Goal: Task Accomplishment & Management: Use online tool/utility

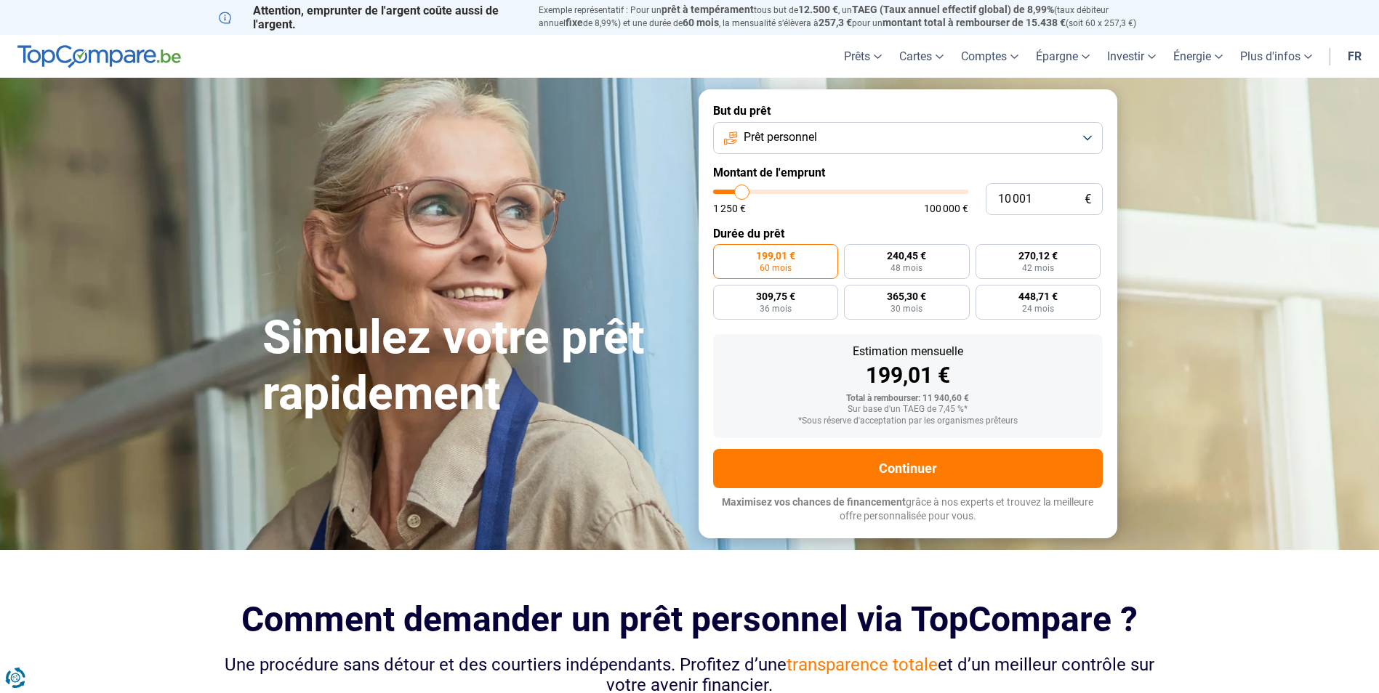
click at [1093, 134] on button "Prêt personnel" at bounding box center [908, 138] width 390 height 32
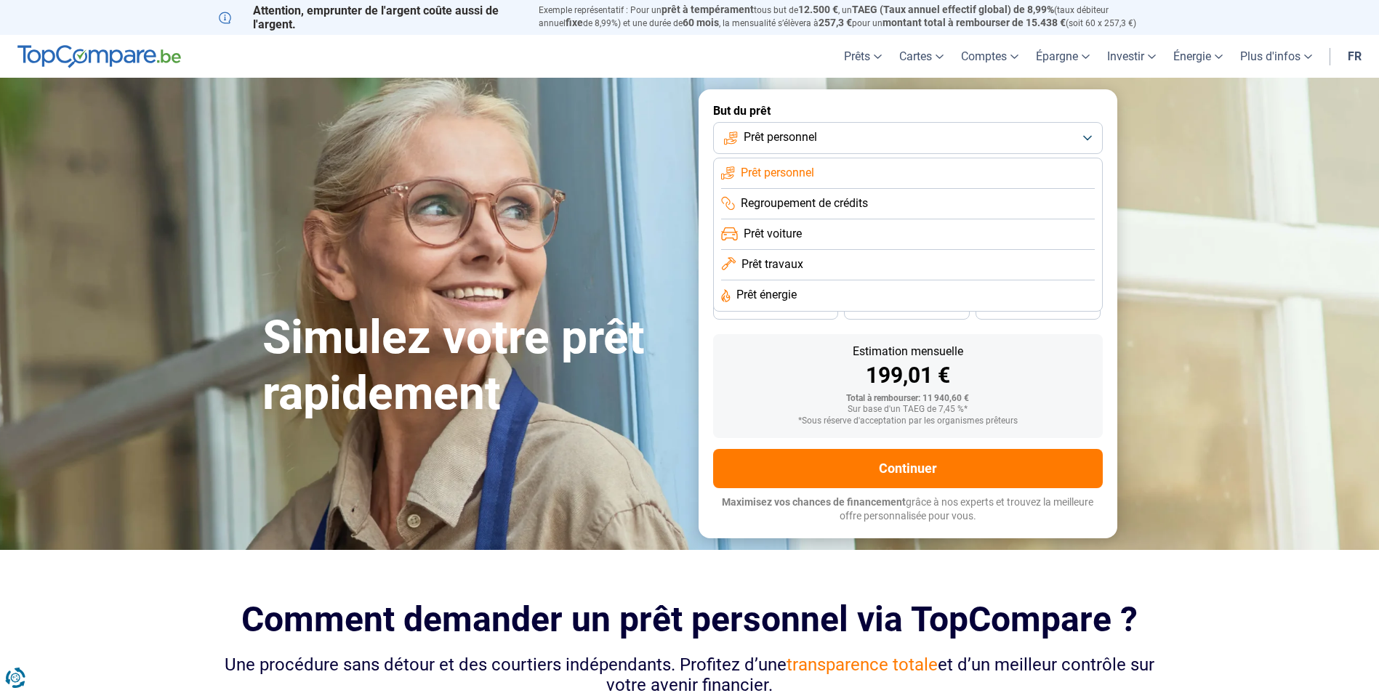
click at [779, 297] on span "Prêt énergie" at bounding box center [766, 295] width 60 height 16
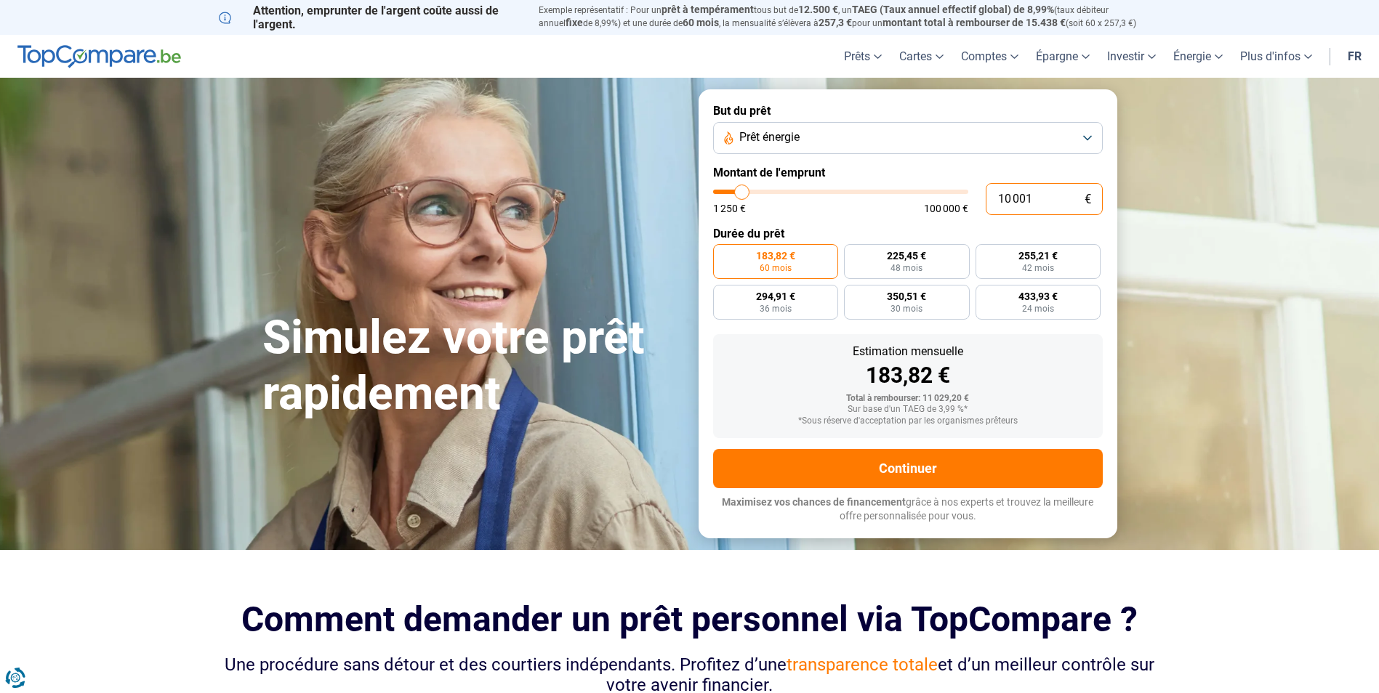
drag, startPoint x: 1052, startPoint y: 199, endPoint x: 986, endPoint y: 199, distance: 66.2
click at [986, 199] on input "10 001" at bounding box center [1044, 199] width 117 height 32
type input "1"
type input "1250"
type input "12"
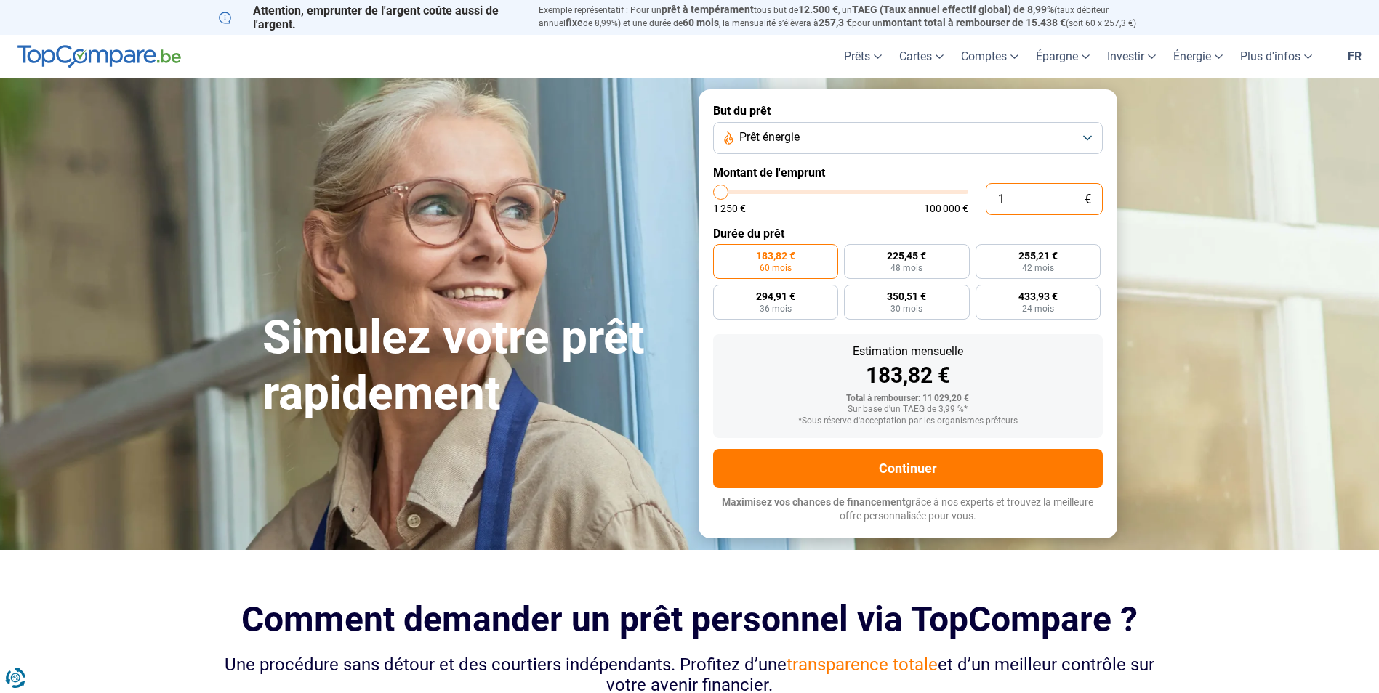
type input "1250"
type input "125"
type input "1250"
type input "12 500"
type input "12500"
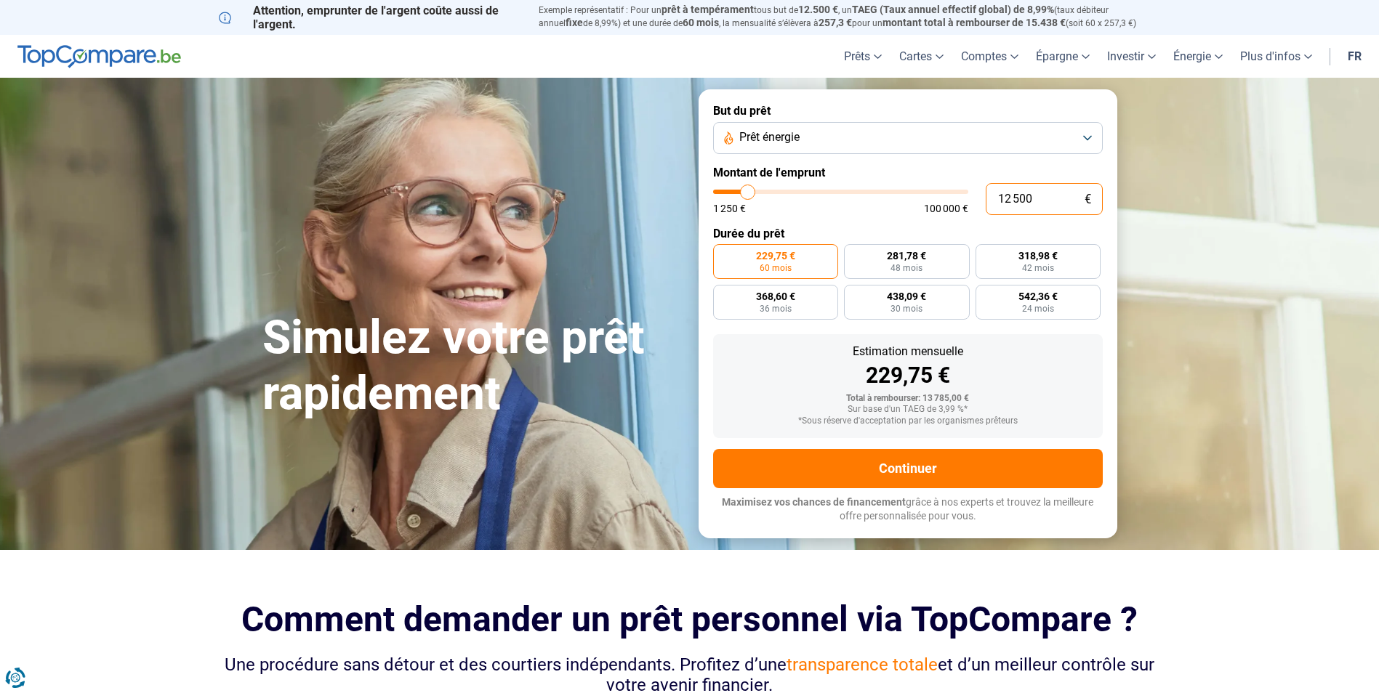
type input "12 500"
click at [1068, 393] on div "Estimation mensuelle 229,75 € Total à rembourser: 13 785,00 € Sur base d'un TAE…" at bounding box center [908, 386] width 390 height 104
click at [899, 262] on label "281,78 € 48 mois" at bounding box center [907, 261] width 126 height 35
click at [853, 254] on input "281,78 € 48 mois" at bounding box center [848, 248] width 9 height 9
radio input "true"
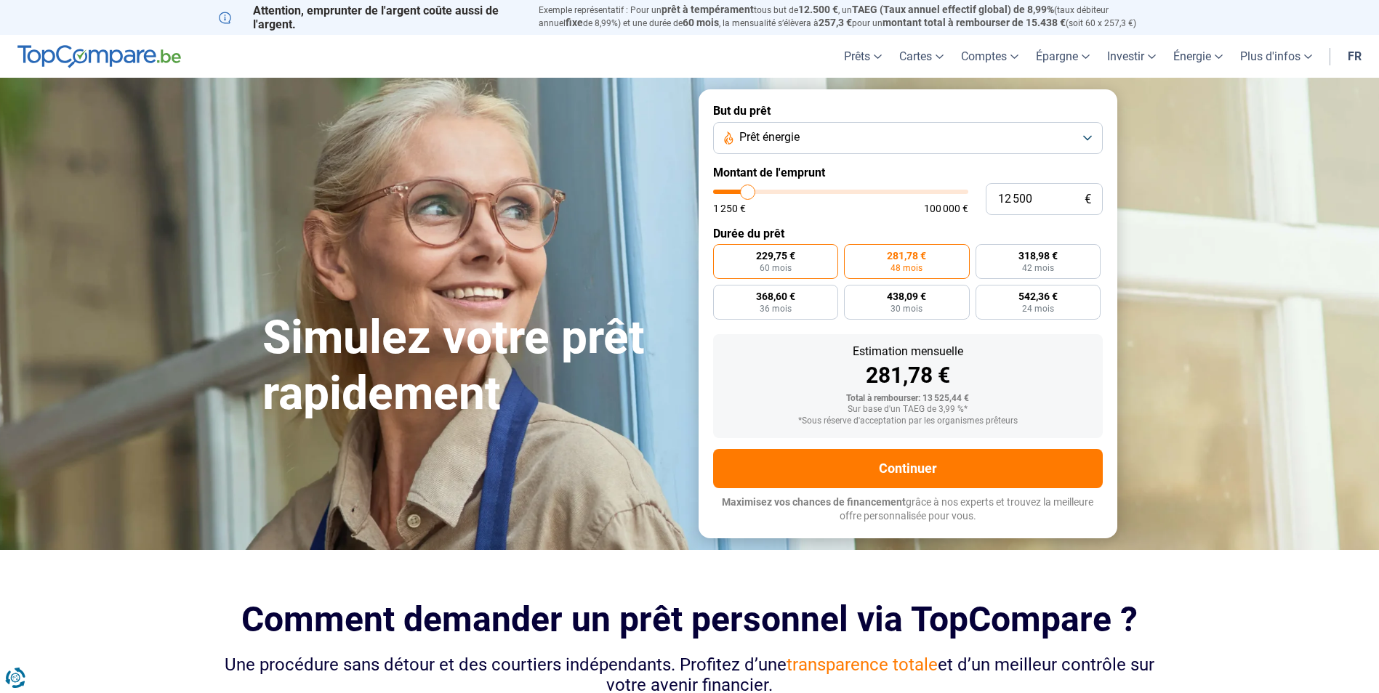
click at [805, 259] on label "229,75 € 60 mois" at bounding box center [776, 261] width 126 height 35
click at [723, 254] on input "229,75 € 60 mois" at bounding box center [717, 248] width 9 height 9
radio input "true"
click at [1046, 259] on span "318,98 €" at bounding box center [1037, 256] width 39 height 10
click at [985, 254] on input "318,98 € 42 mois" at bounding box center [980, 248] width 9 height 9
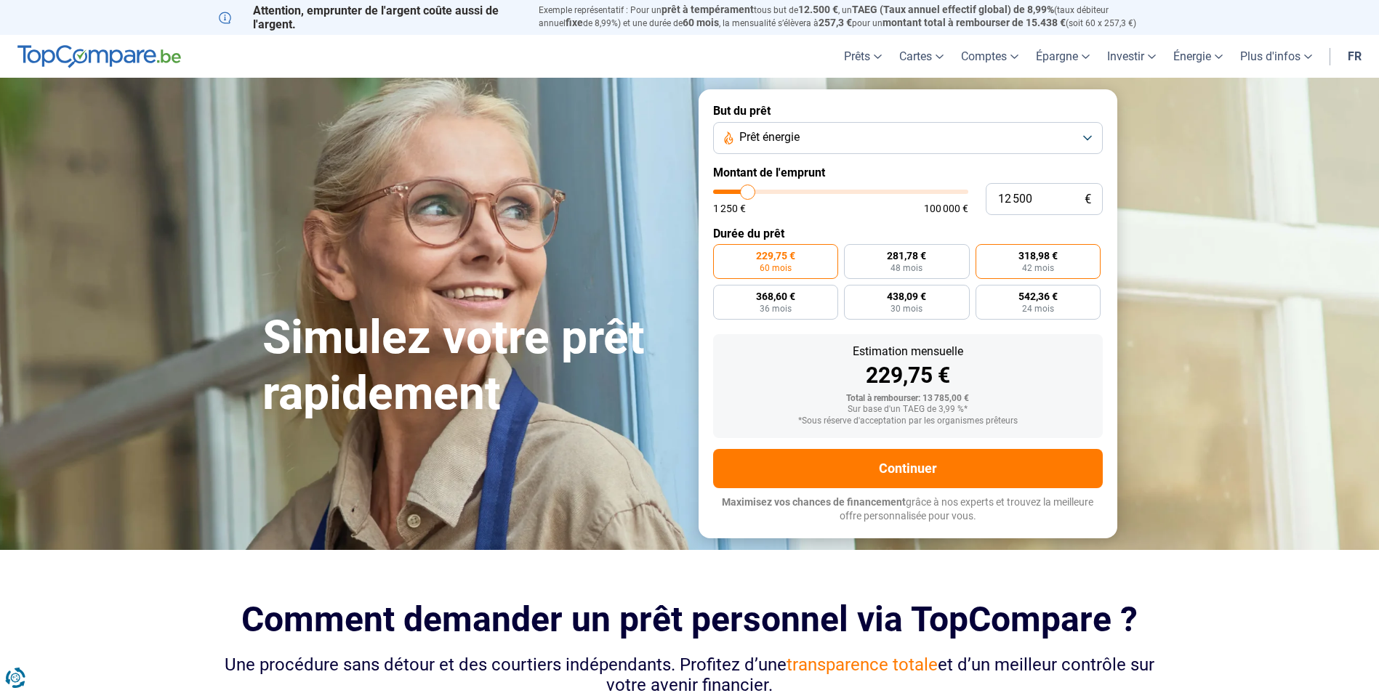
radio input "true"
